Goal: Information Seeking & Learning: Find specific page/section

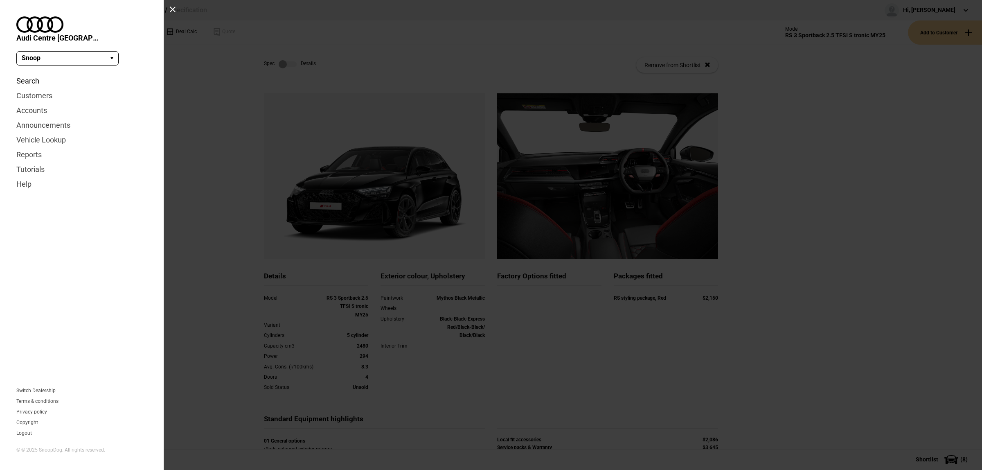
click at [31, 74] on link "Search" at bounding box center [81, 81] width 131 height 15
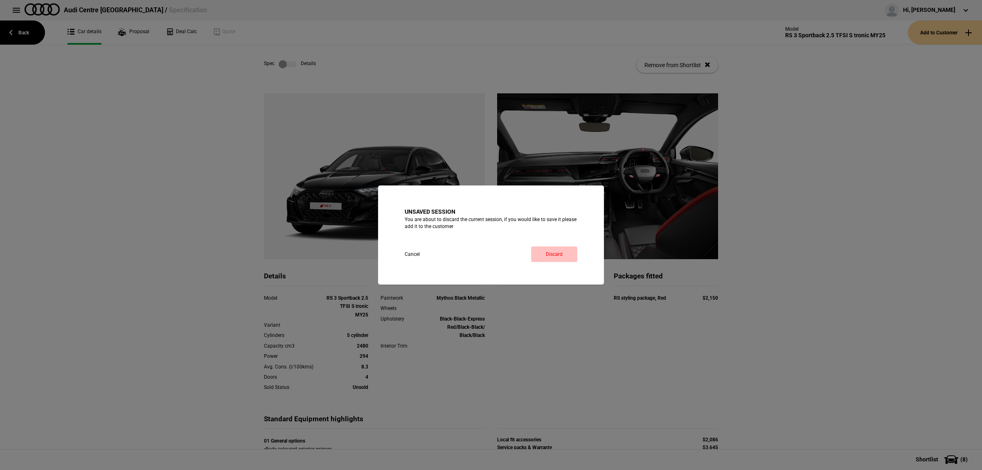
click at [569, 261] on link "Discard" at bounding box center [554, 254] width 46 height 16
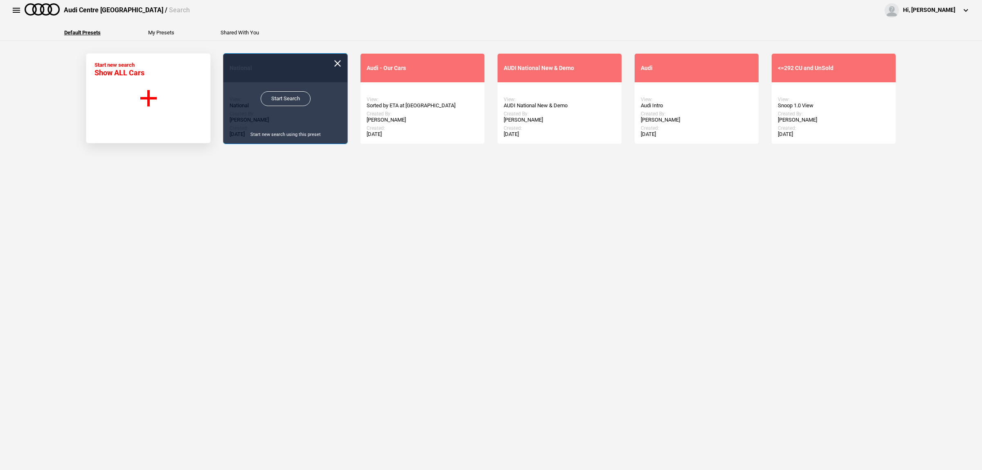
click at [273, 103] on link "Start Search" at bounding box center [286, 98] width 50 height 15
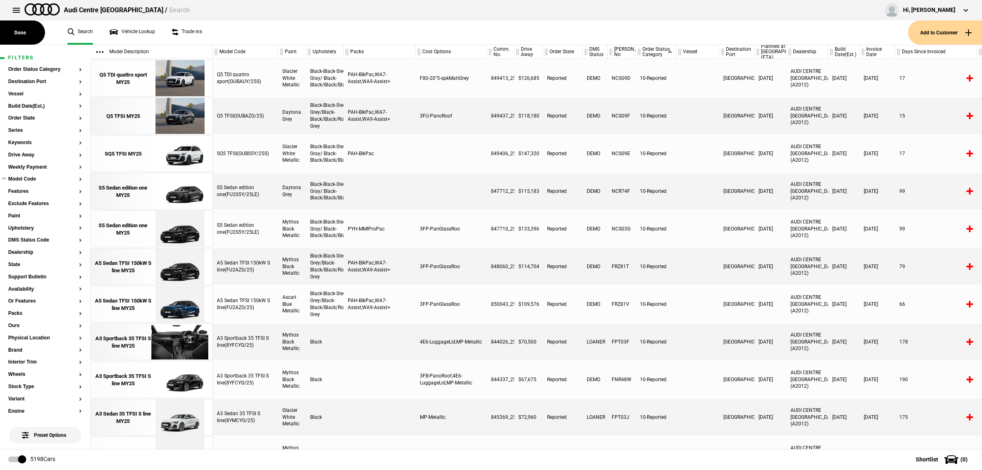
click at [29, 181] on button "Model Code" at bounding box center [45, 179] width 74 height 6
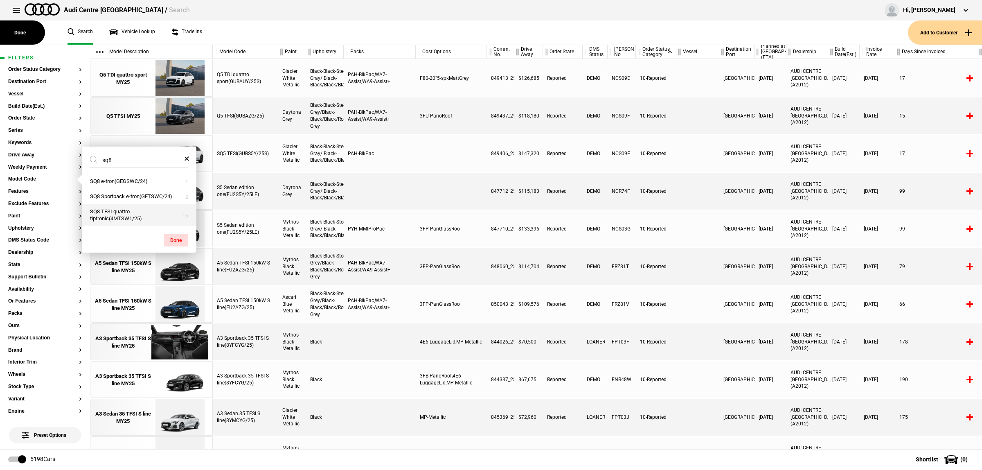
type input "sq8"
click at [140, 218] on button "SQ8 TFSI quattro tiptronic(4MTSW1/25)" at bounding box center [139, 215] width 115 height 22
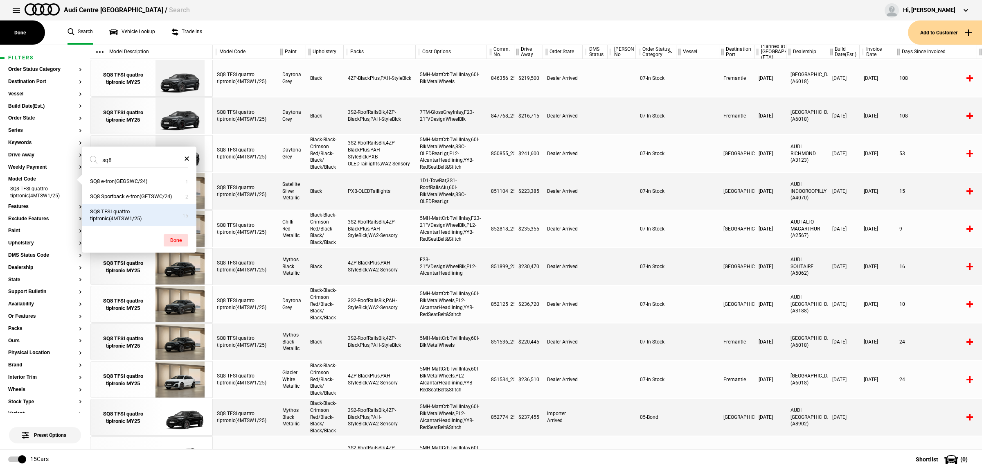
click at [617, 271] on div at bounding box center [622, 266] width 28 height 37
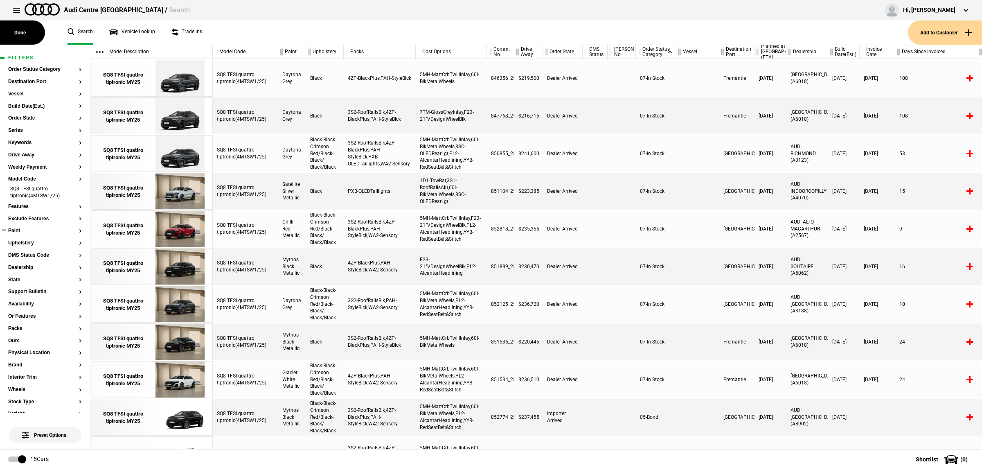
click at [42, 234] on section "Paint" at bounding box center [45, 234] width 74 height 12
click at [32, 233] on button "Paint" at bounding box center [45, 231] width 74 height 6
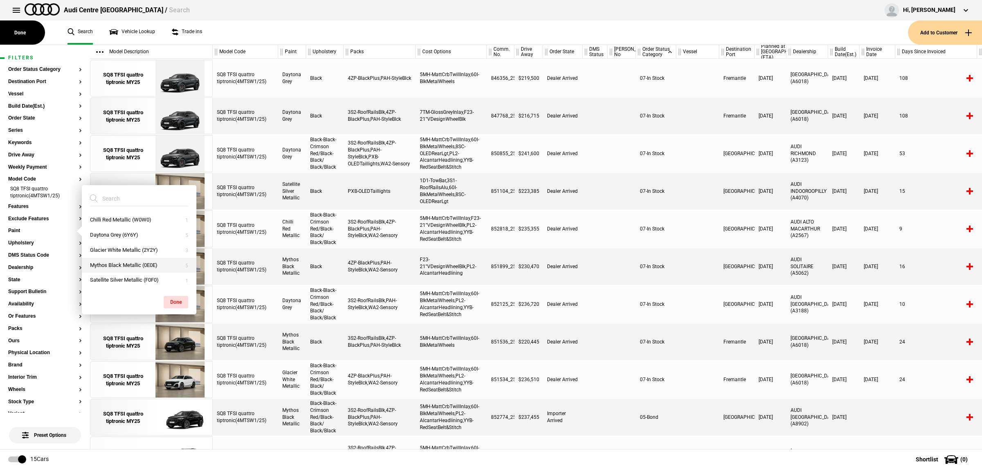
click at [126, 267] on button "Mythos Black Metallic (0E0E)" at bounding box center [139, 265] width 115 height 15
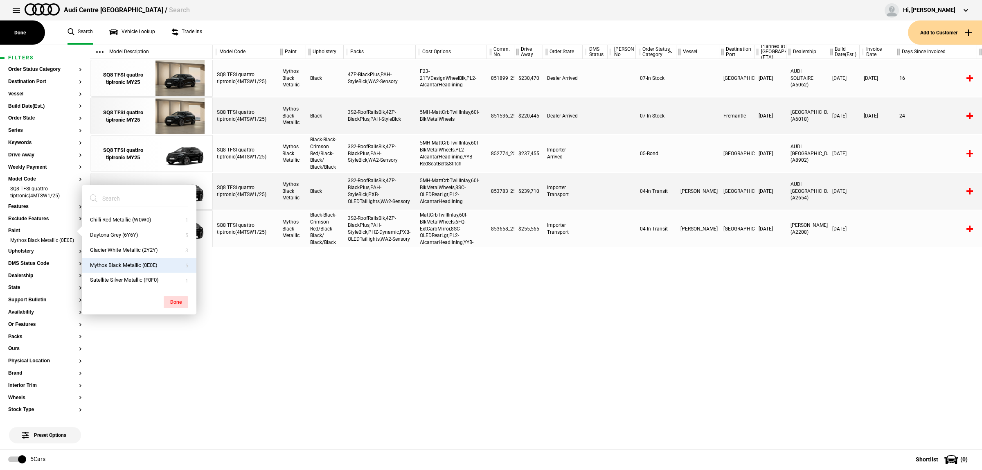
click at [508, 334] on div "SQ8 TFSI quattro tiptronic(4MTSW1/25) Mythos Black Metallic Black 4ZP-BlackPlus…" at bounding box center [597, 254] width 769 height 390
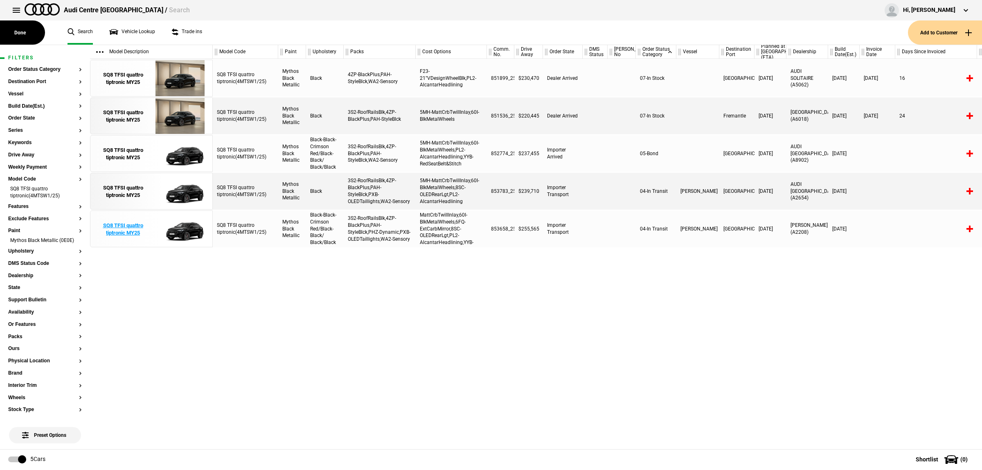
click at [140, 244] on link "SQ8 TFSI quattro tiptronic MY25" at bounding box center [123, 229] width 57 height 37
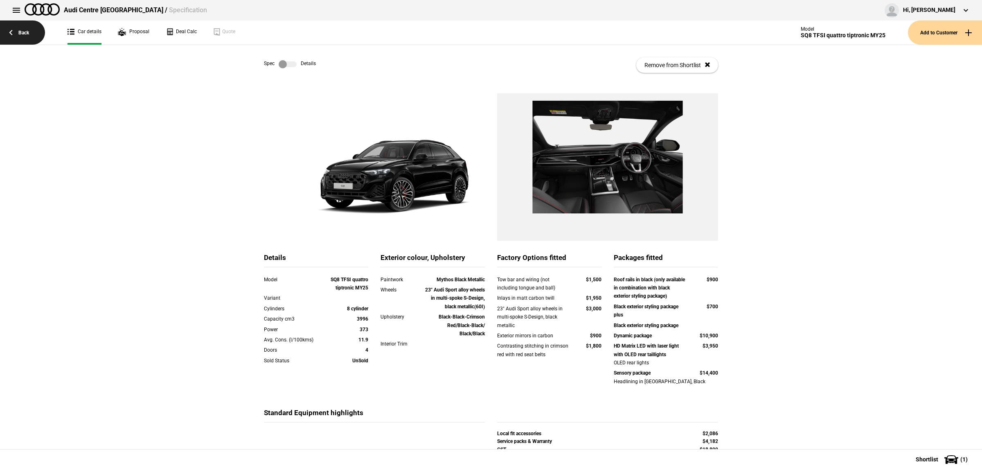
click at [19, 32] on link "Back" at bounding box center [22, 32] width 45 height 24
